Goal: Information Seeking & Learning: Compare options

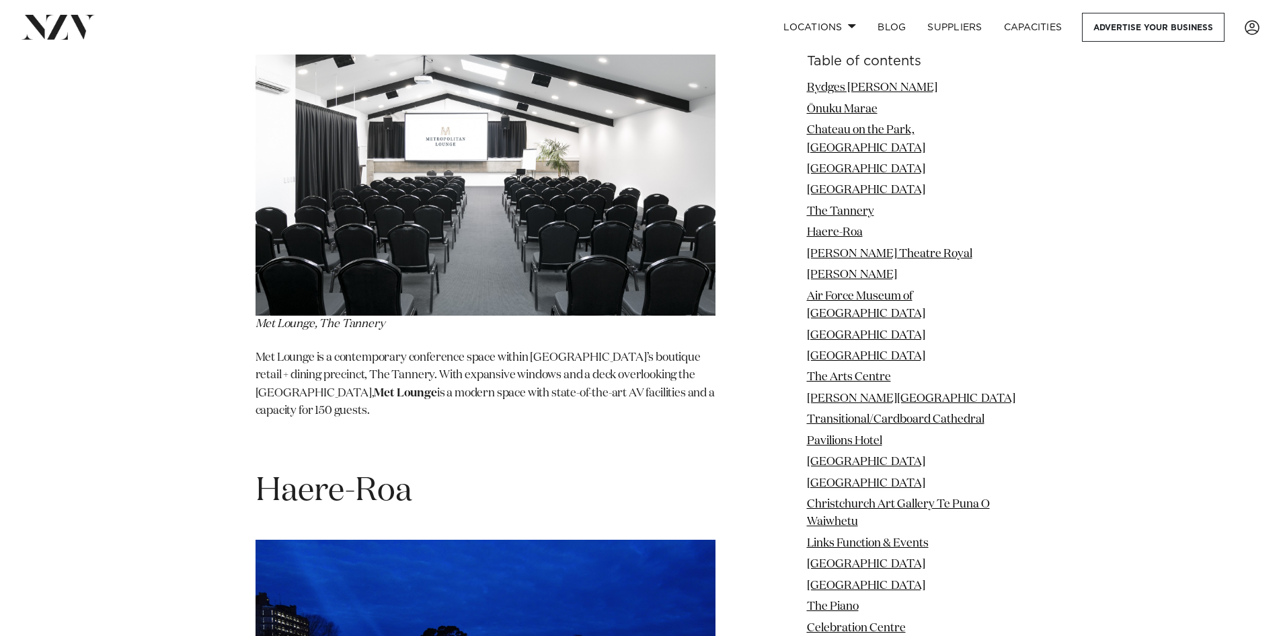
scroll to position [4977, 0]
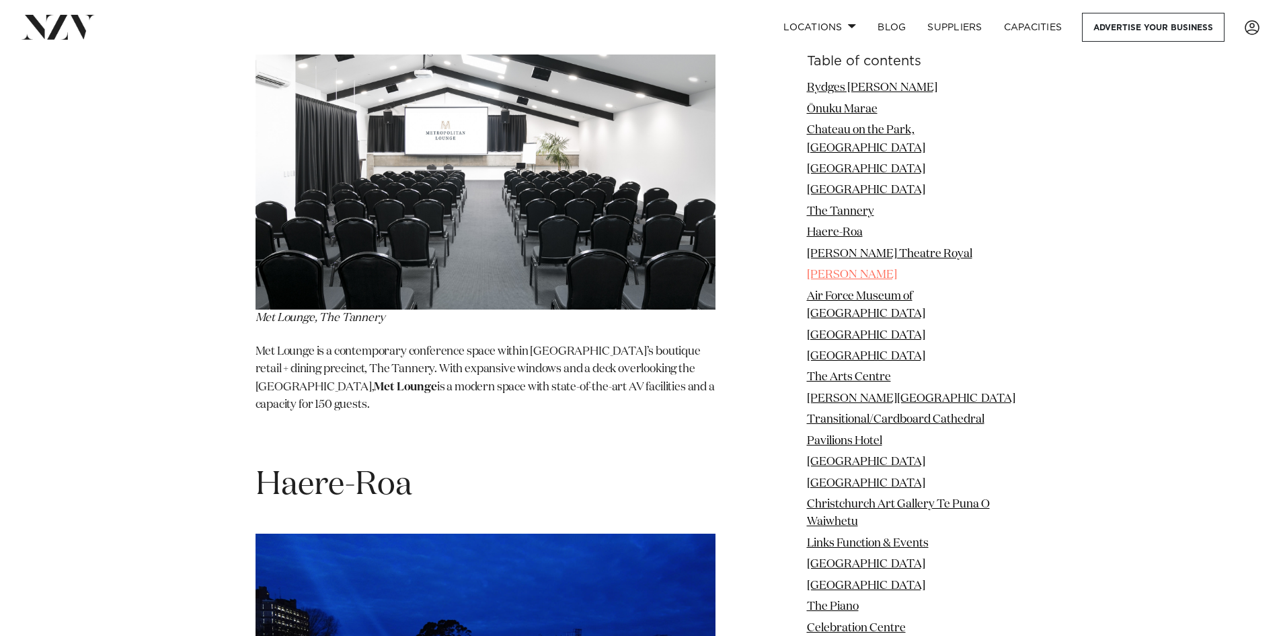
click at [827, 269] on link "[PERSON_NAME]" at bounding box center [852, 274] width 90 height 11
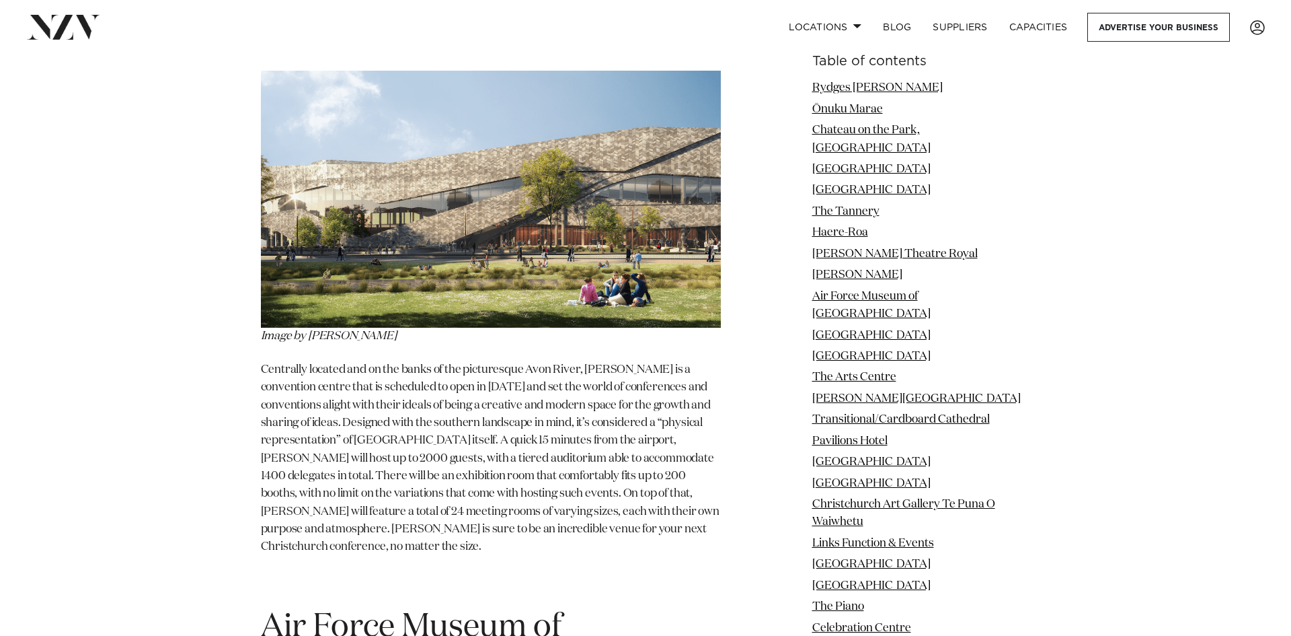
scroll to position [6802, 0]
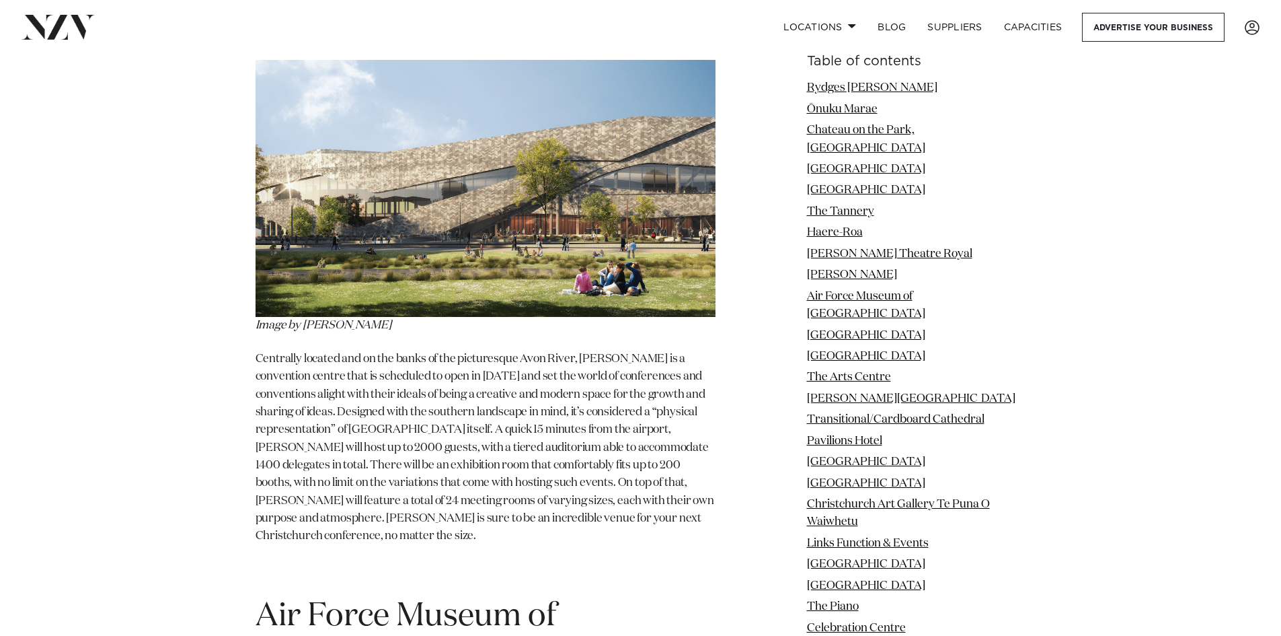
click at [490, 169] on img at bounding box center [486, 188] width 460 height 257
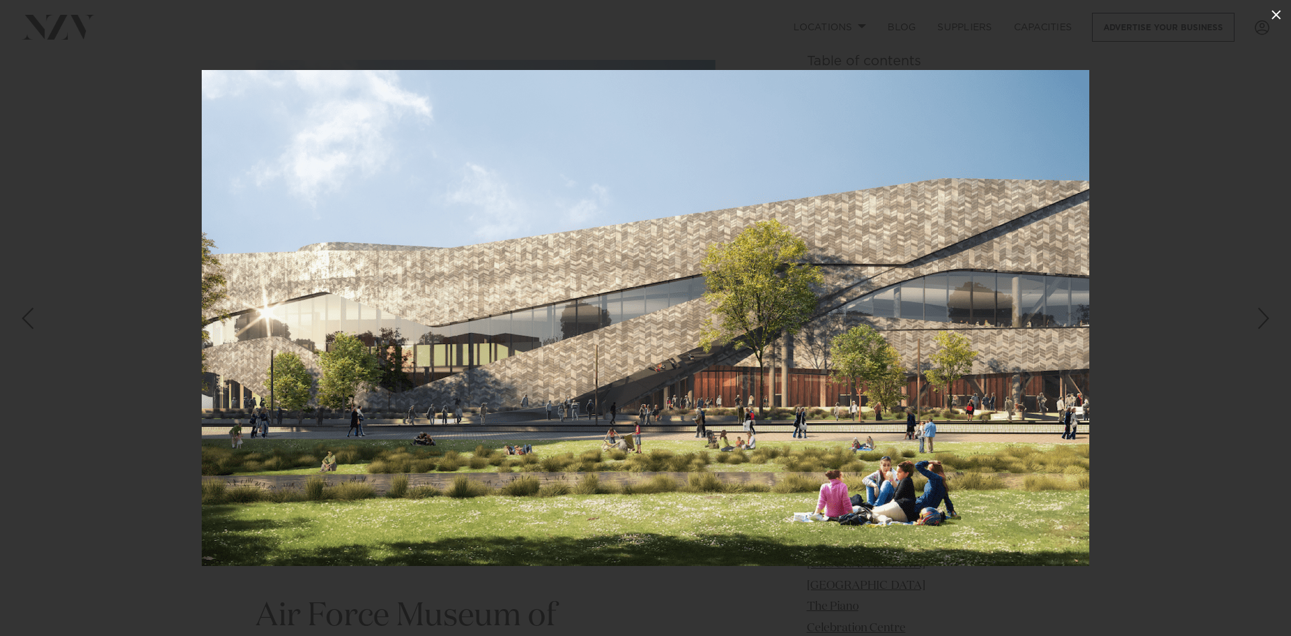
click at [1279, 13] on icon at bounding box center [1277, 15] width 16 height 16
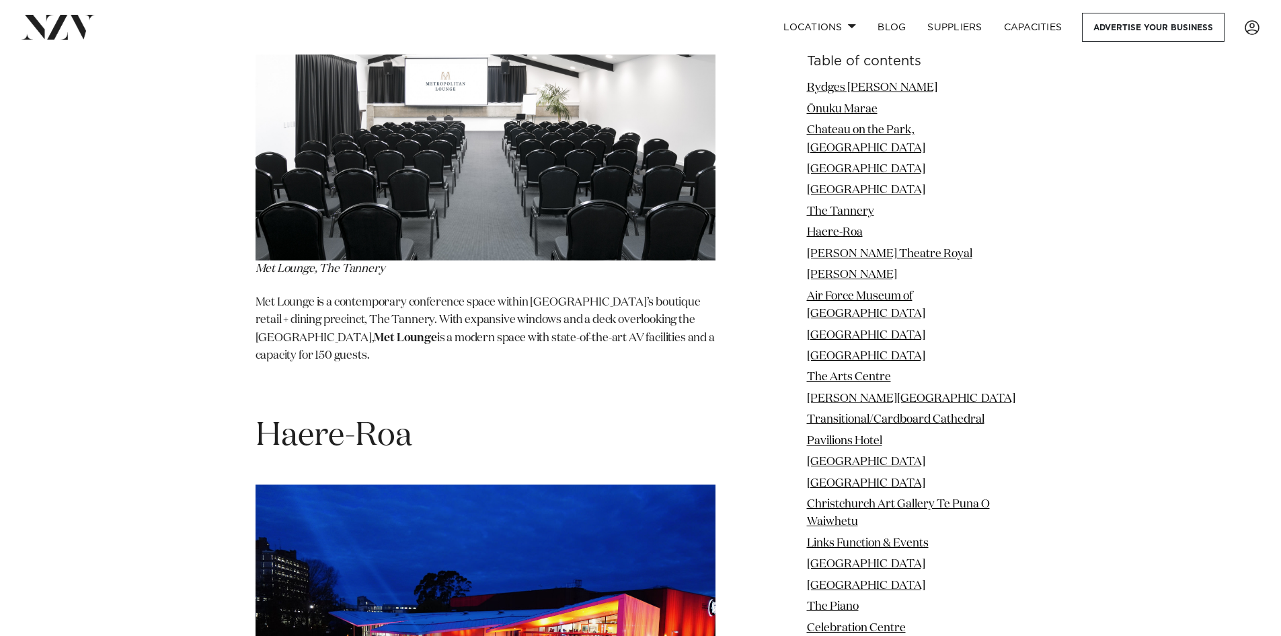
scroll to position [4851, 0]
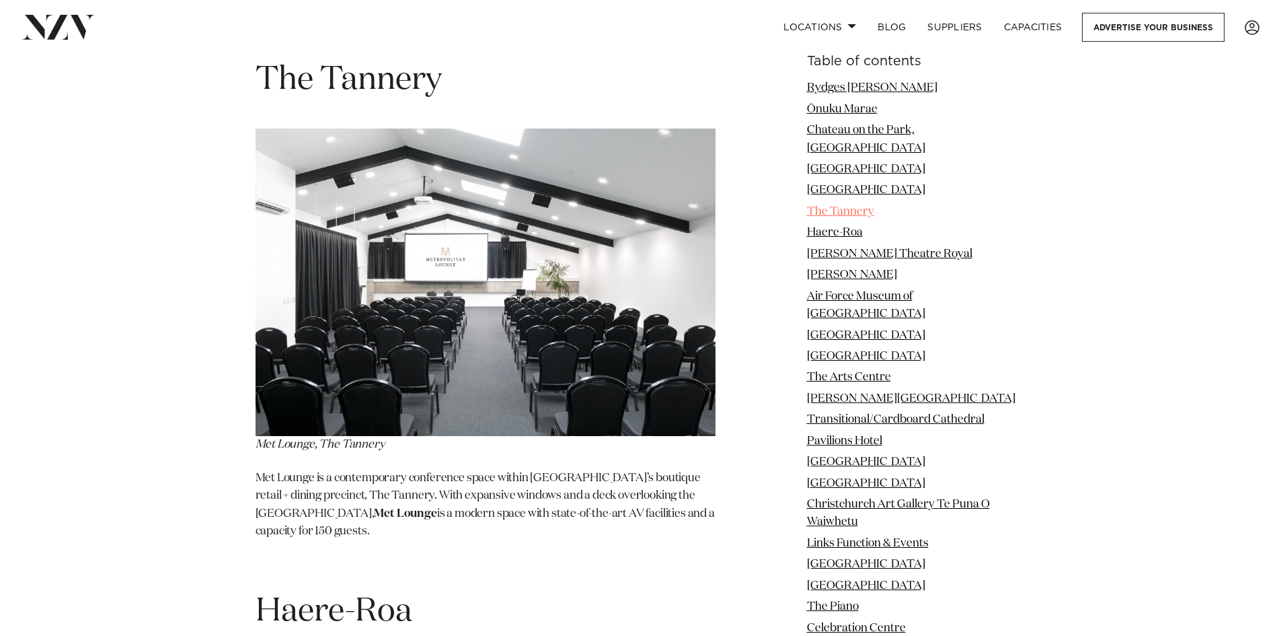
click at [852, 206] on link "The Tannery" at bounding box center [840, 211] width 67 height 11
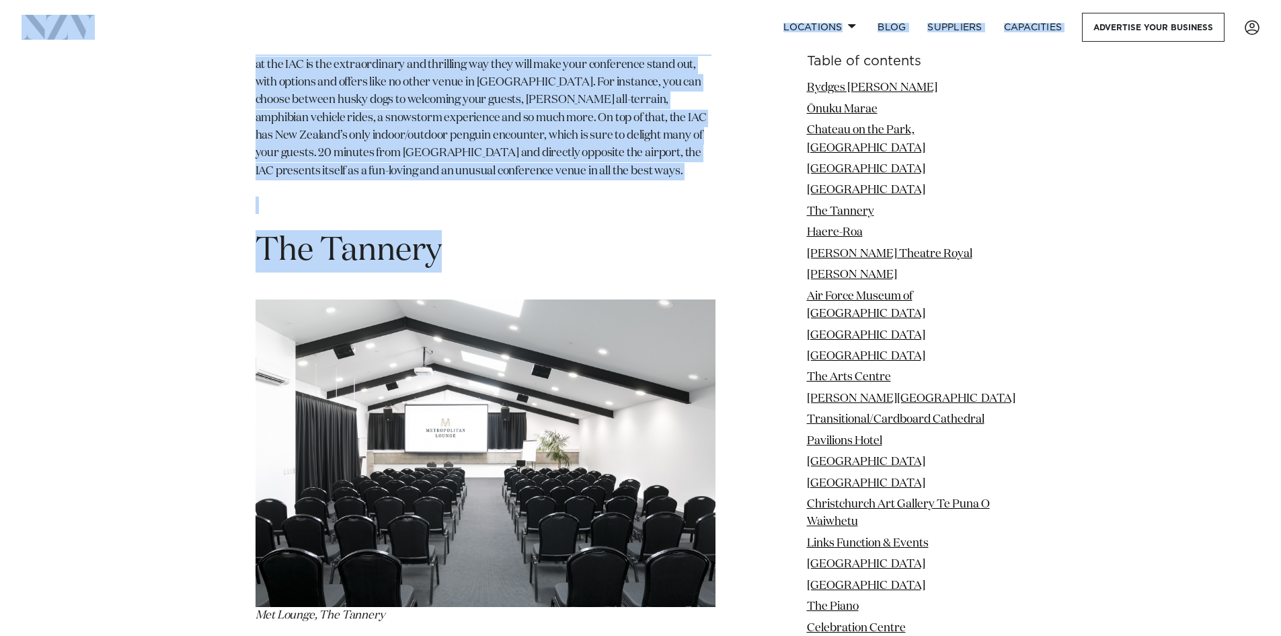
scroll to position [4669, 0]
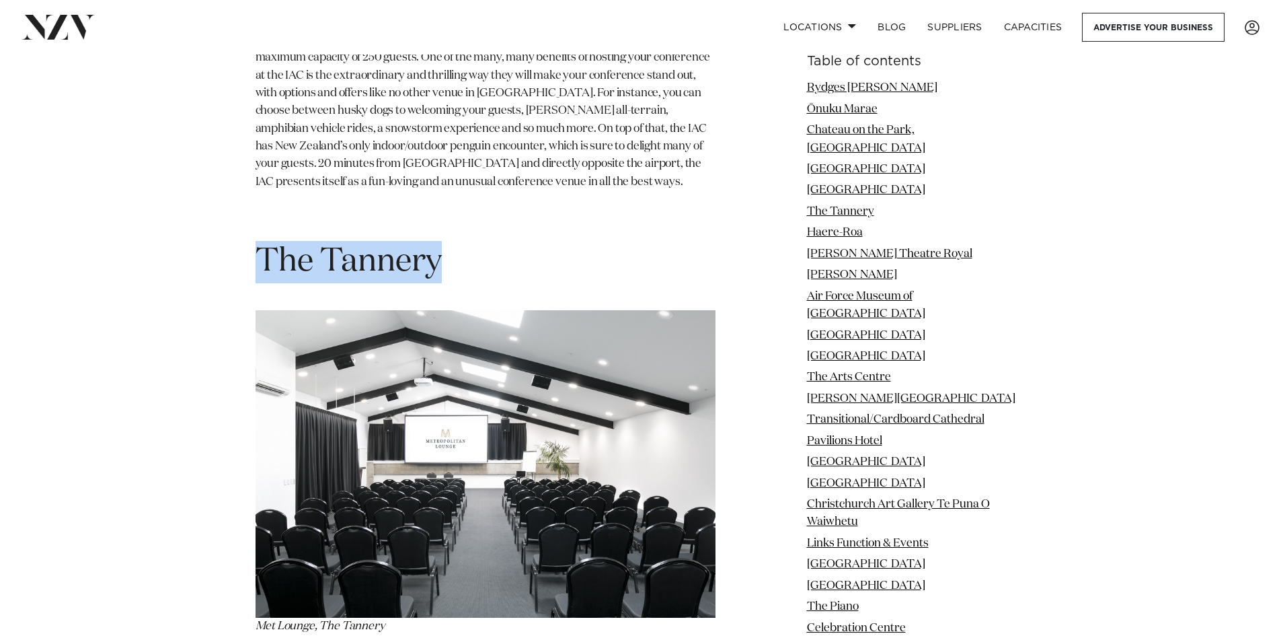
drag, startPoint x: 428, startPoint y: 73, endPoint x: 251, endPoint y: 186, distance: 209.9
copy span "The Tannery"
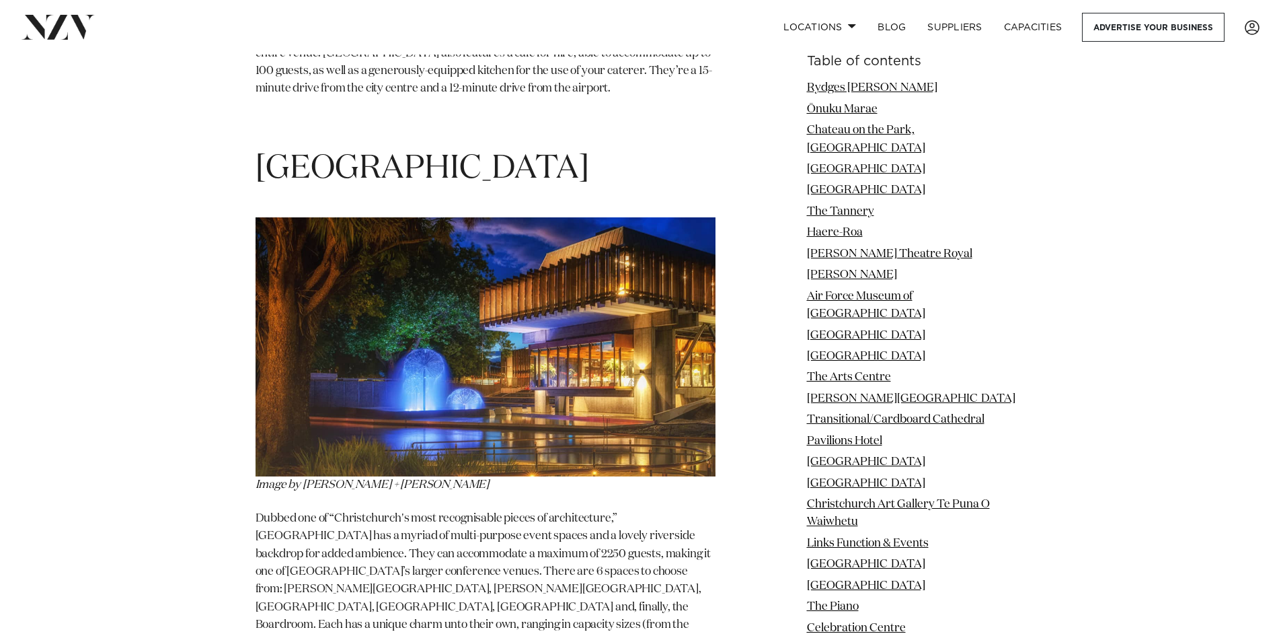
scroll to position [8638, 0]
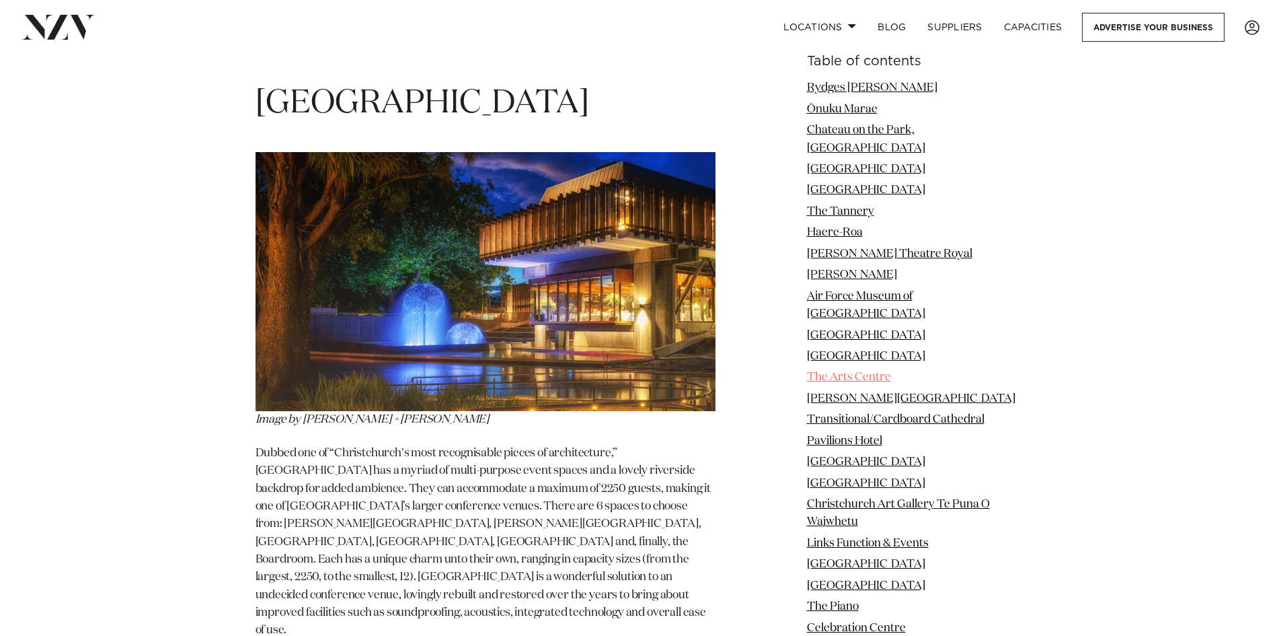
click at [866, 371] on link "The Arts Centre" at bounding box center [849, 376] width 84 height 11
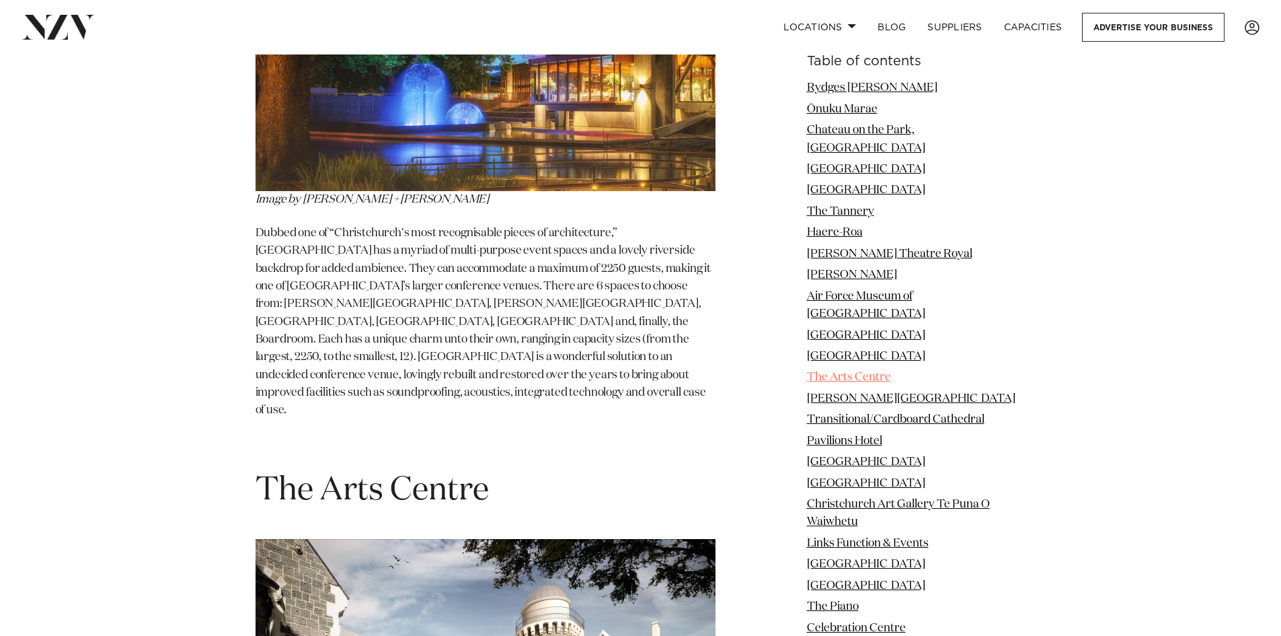
scroll to position [9082, 0]
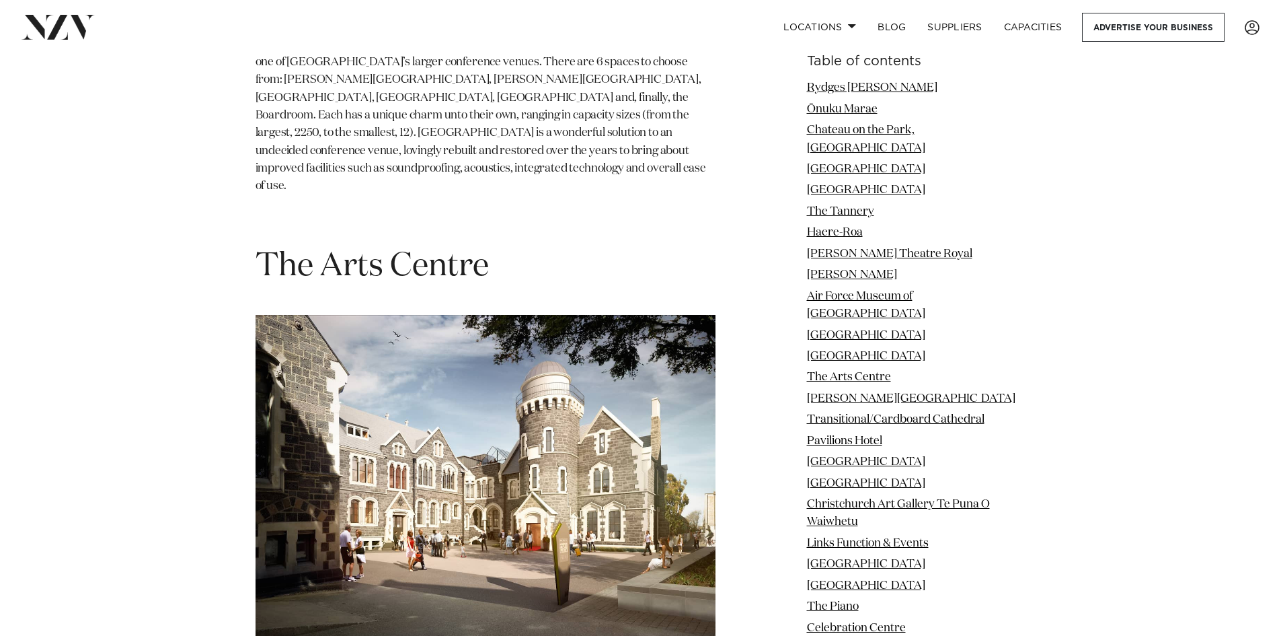
click at [613, 346] on img at bounding box center [486, 484] width 460 height 338
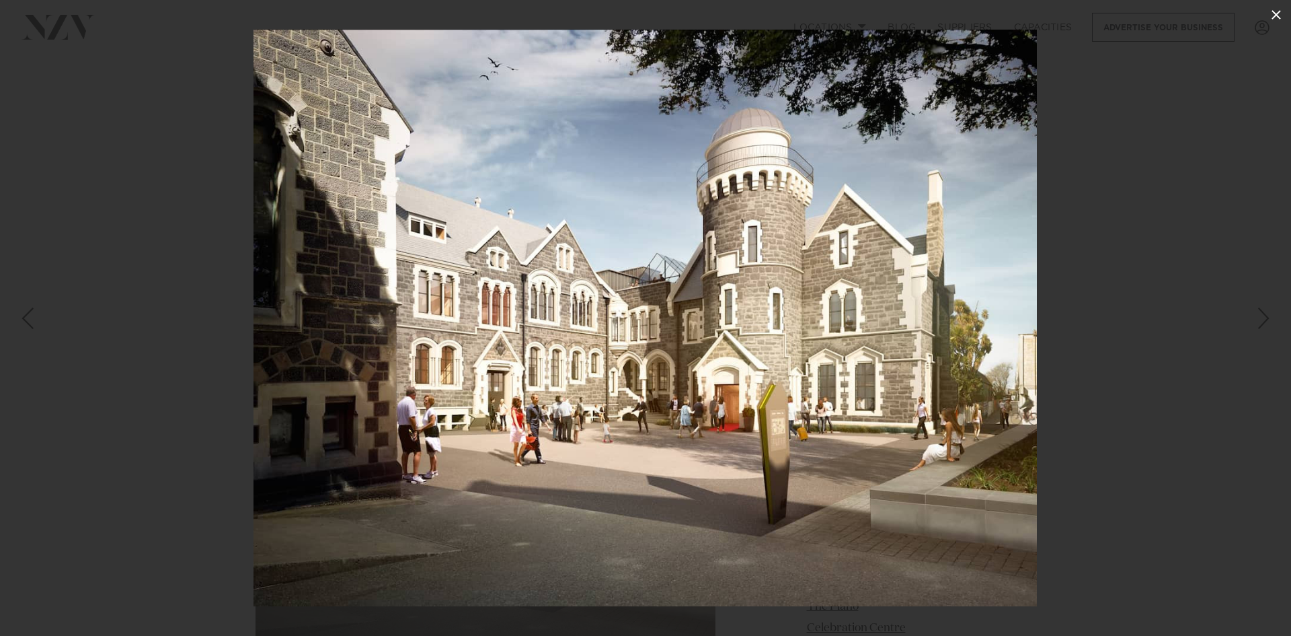
click at [1275, 15] on icon at bounding box center [1277, 15] width 16 height 16
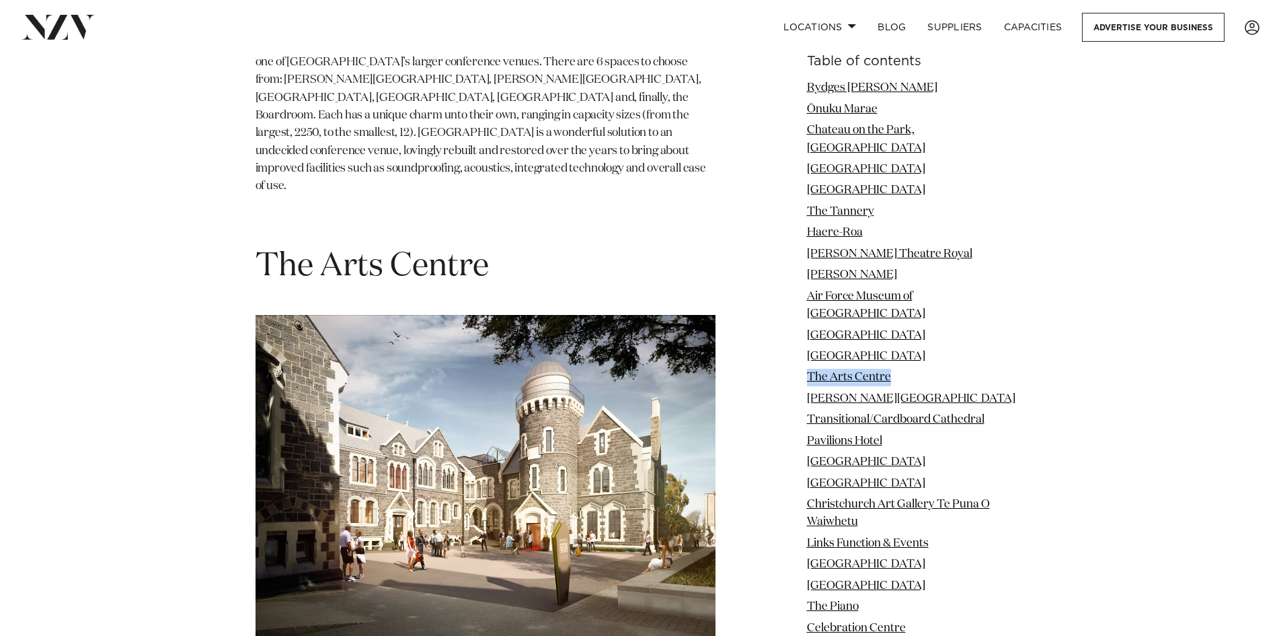
drag, startPoint x: 895, startPoint y: 343, endPoint x: 809, endPoint y: 334, distance: 86.5
click at [809, 369] on li "The Arts Centre" at bounding box center [916, 377] width 219 height 17
copy link "The Arts Centre"
click at [859, 393] on link "[PERSON_NAME][GEOGRAPHIC_DATA]" at bounding box center [911, 398] width 209 height 11
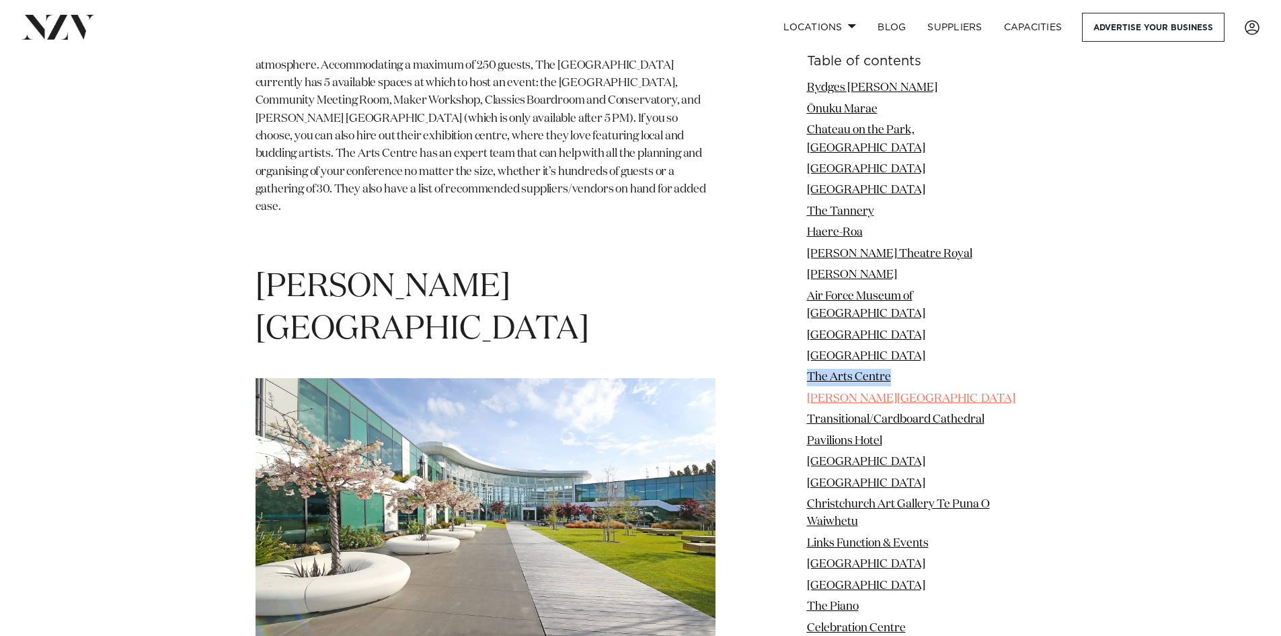
scroll to position [9769, 0]
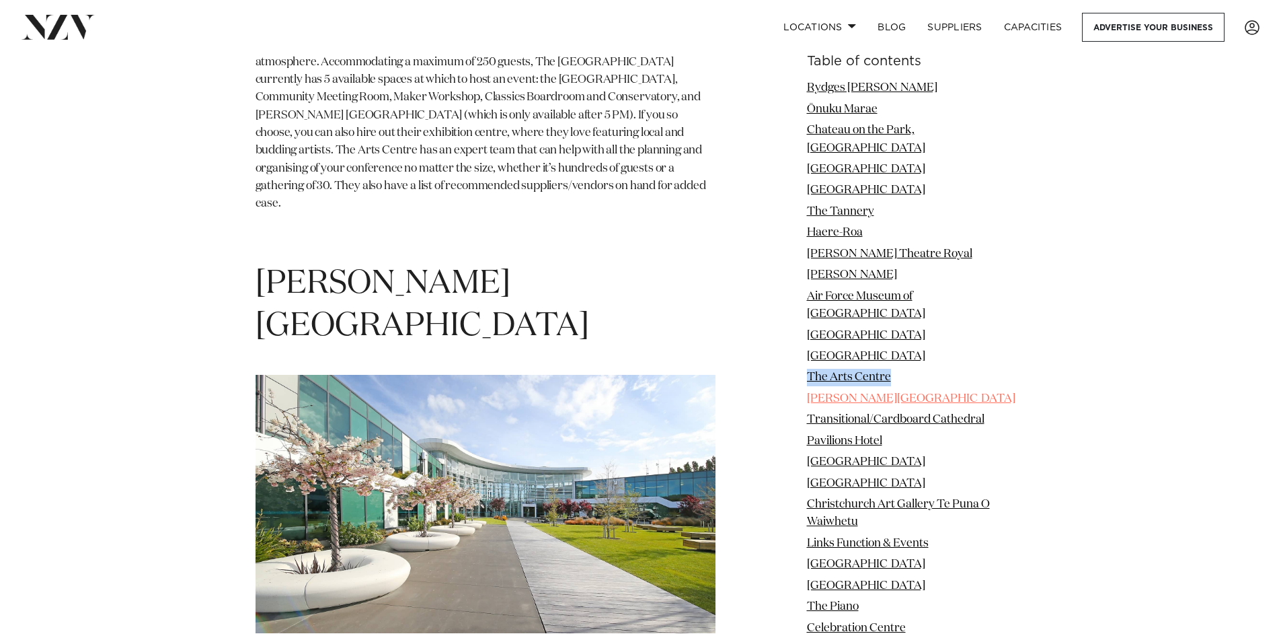
click at [859, 393] on link "[PERSON_NAME][GEOGRAPHIC_DATA]" at bounding box center [911, 398] width 209 height 11
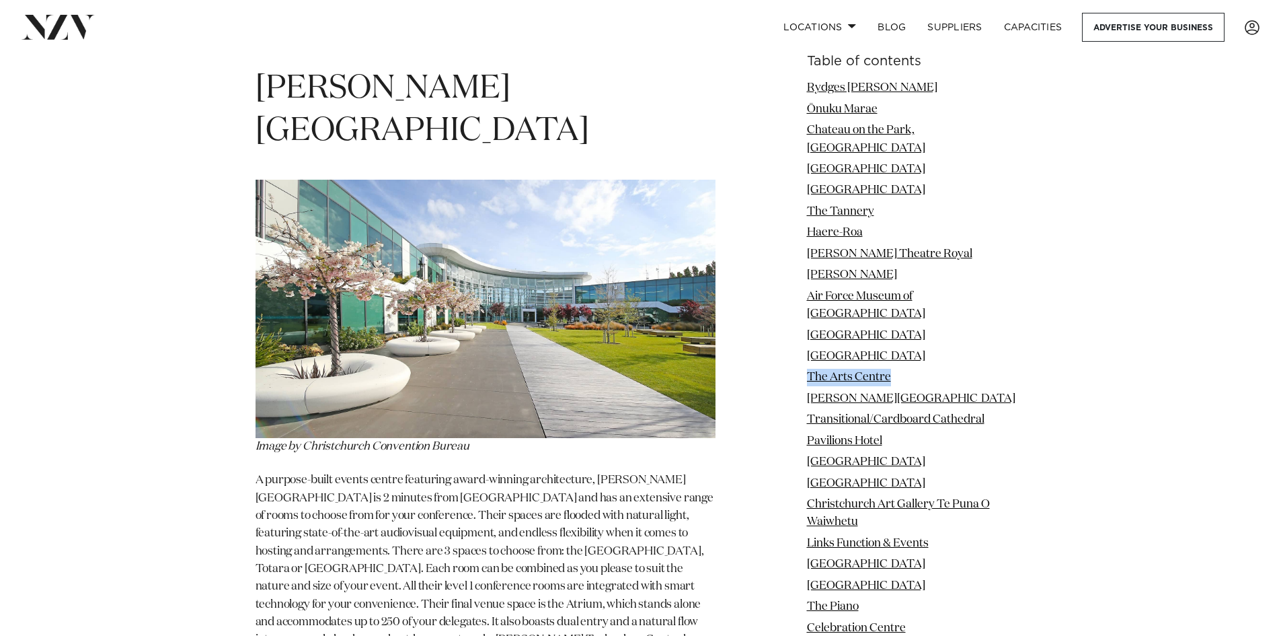
scroll to position [9970, 0]
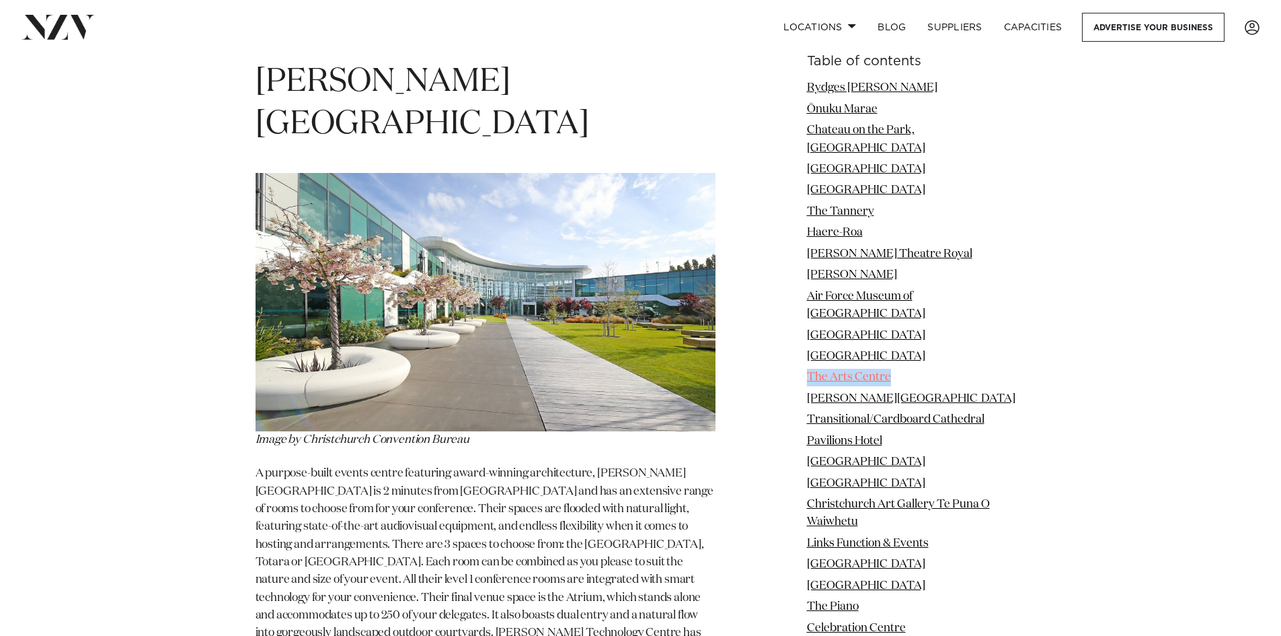
click at [829, 371] on link "The Arts Centre" at bounding box center [849, 376] width 84 height 11
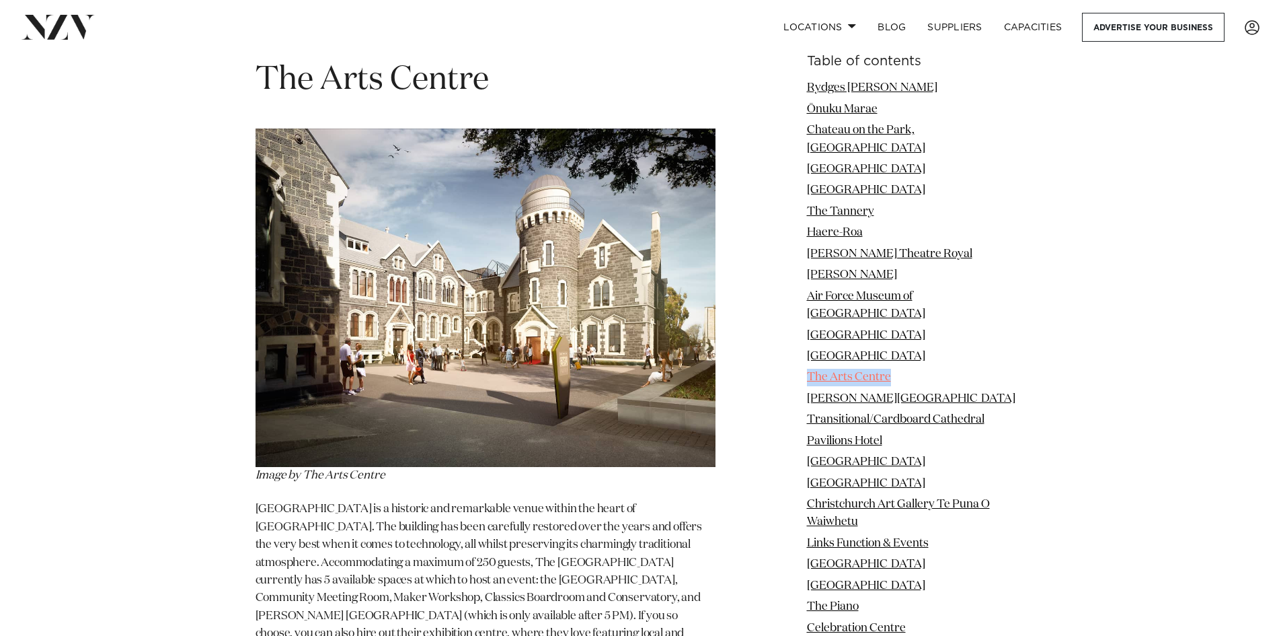
scroll to position [9082, 0]
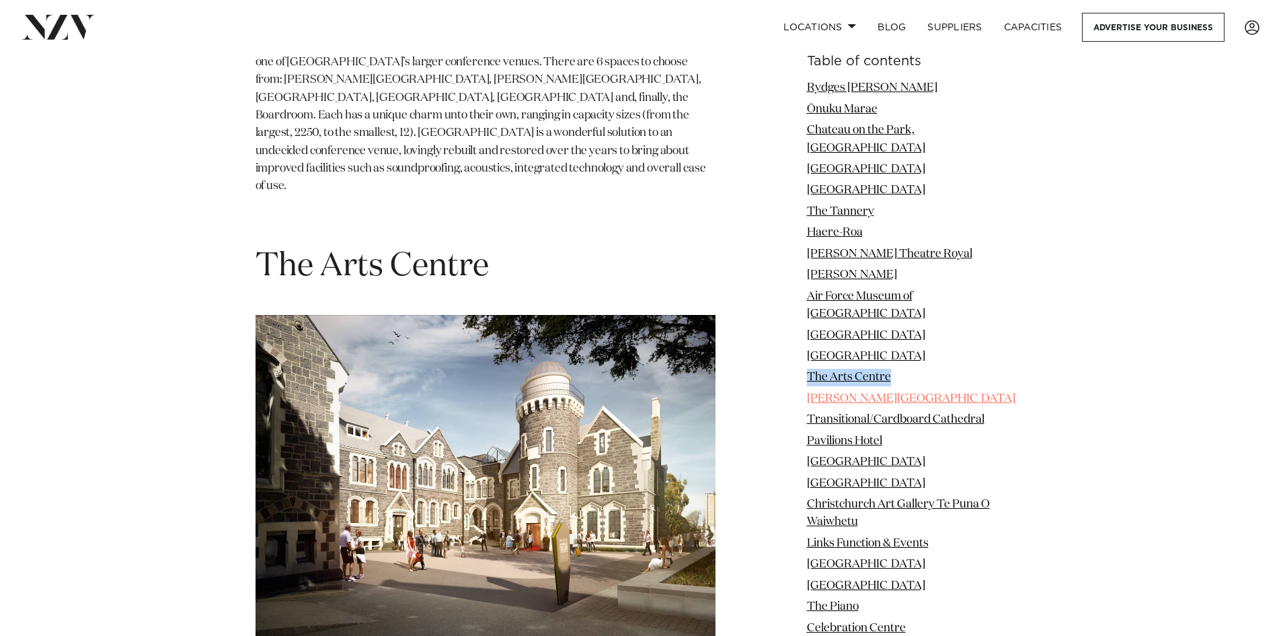
click at [833, 393] on link "[PERSON_NAME][GEOGRAPHIC_DATA]" at bounding box center [911, 398] width 209 height 11
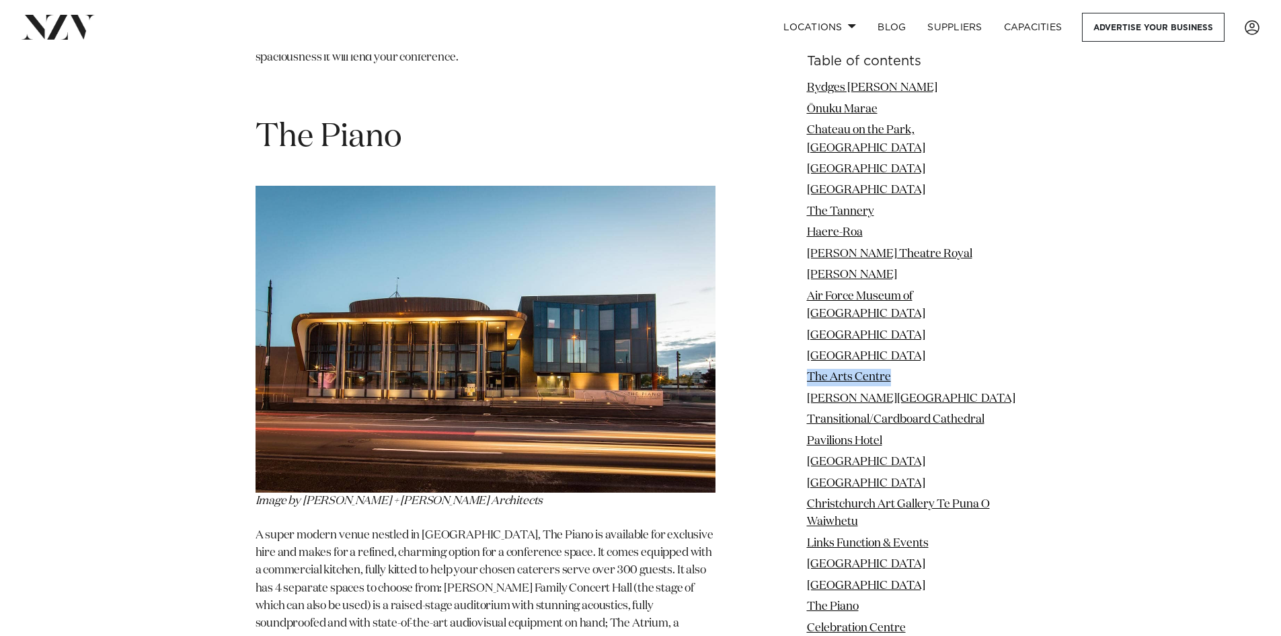
scroll to position [15688, 0]
